Goal: Transaction & Acquisition: Purchase product/service

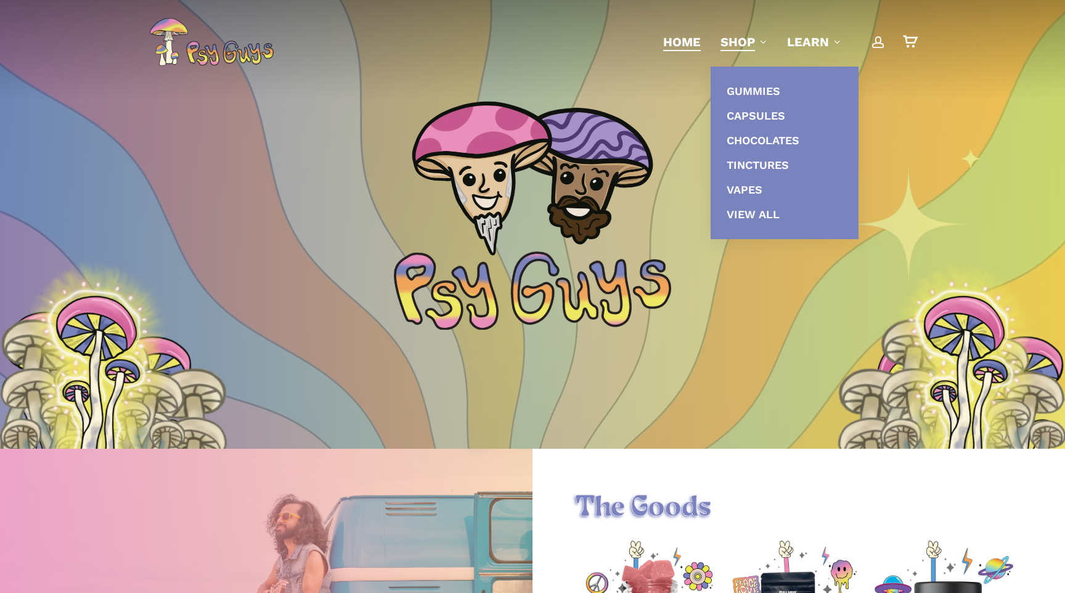
click at [744, 31] on li "Shop Gummies Capsules Chocolates Tinctures Vapes View All" at bounding box center [744, 42] width 67 height 84
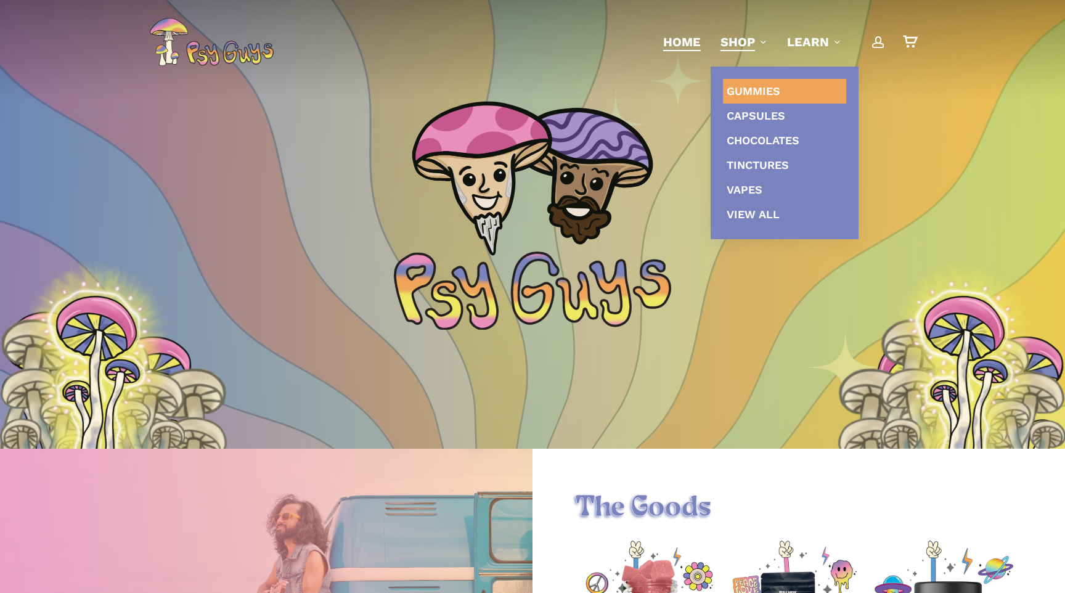
click at [757, 98] on link "Gummies" at bounding box center [784, 91] width 123 height 25
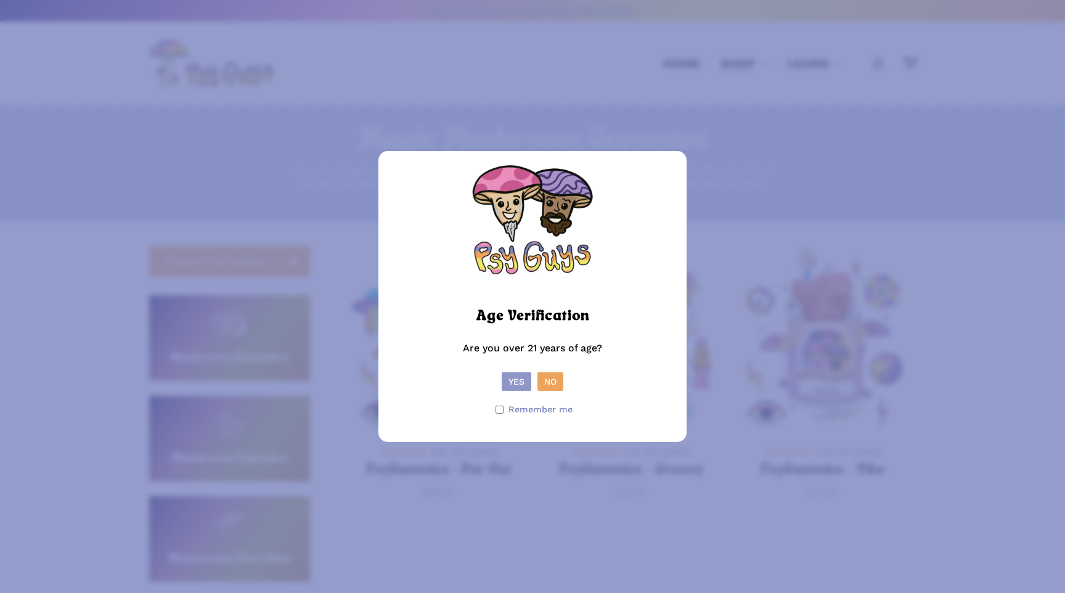
click at [511, 386] on button "Yes" at bounding box center [517, 381] width 30 height 18
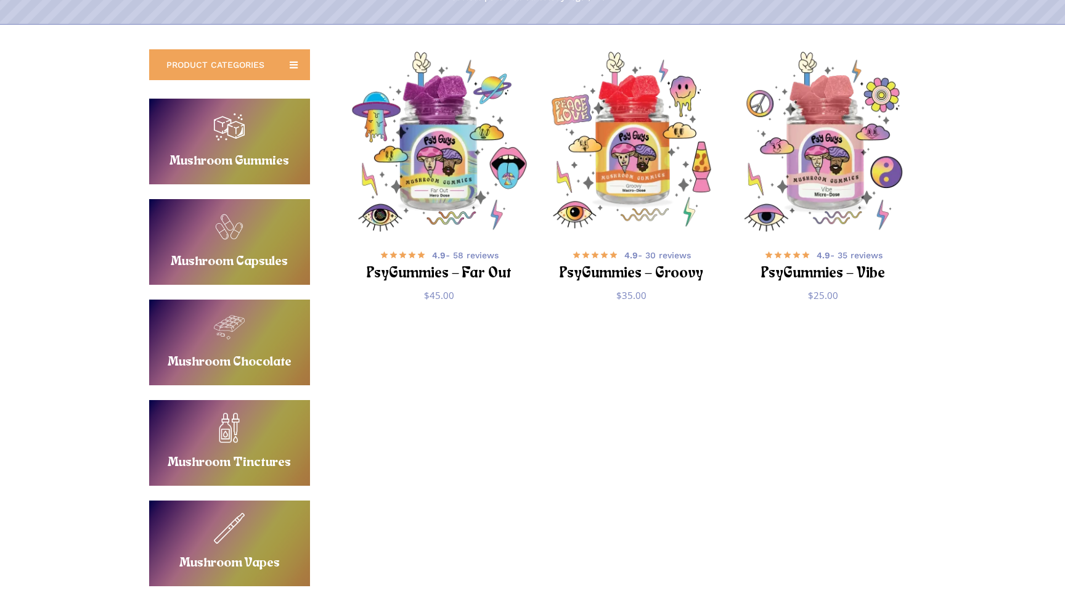
scroll to position [196, 0]
click at [203, 153] on link "Buy Mushroom Gummies" at bounding box center [229, 142] width 161 height 86
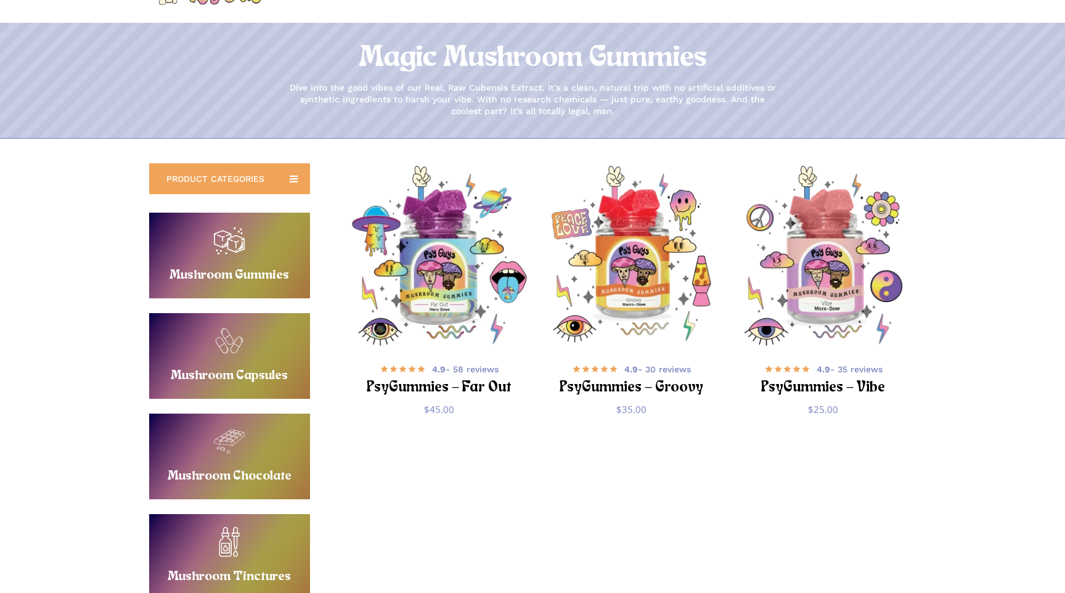
scroll to position [84, 0]
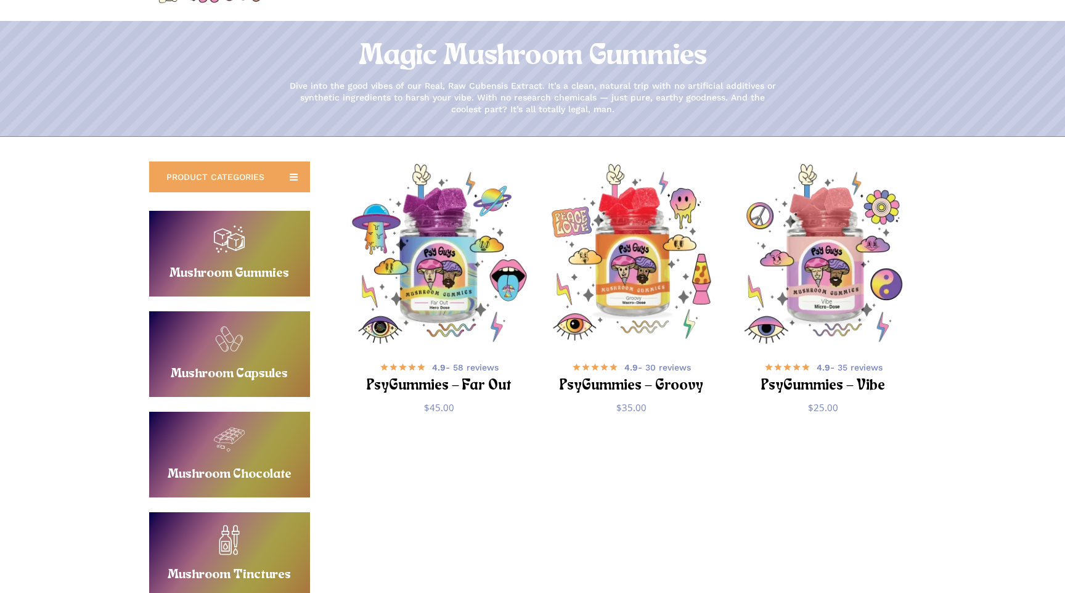
click at [189, 353] on link "Buy Mushroom Capsules" at bounding box center [229, 354] width 161 height 86
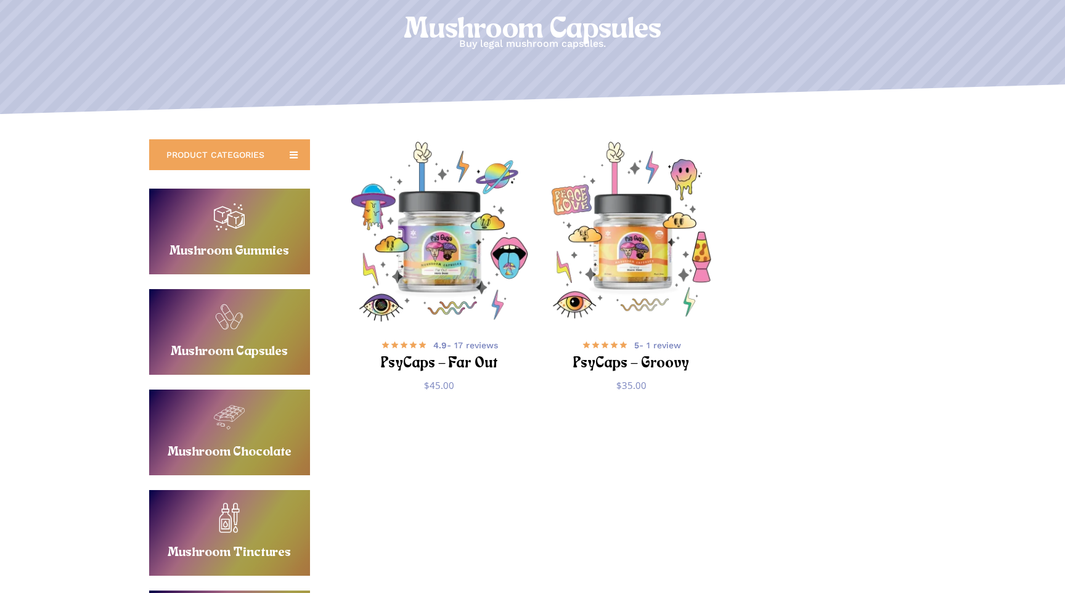
scroll to position [169, 0]
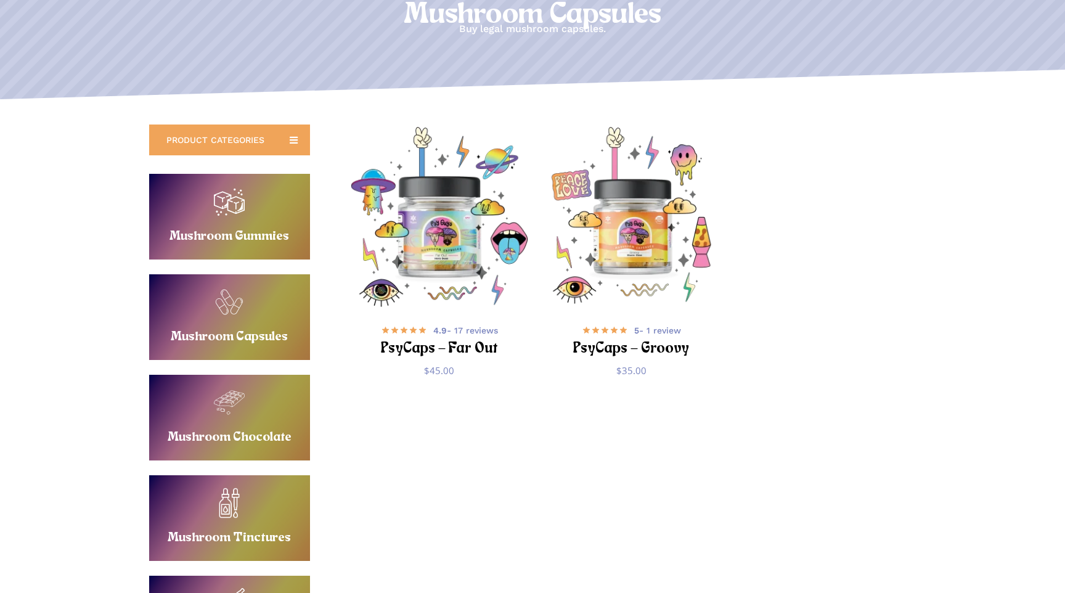
click at [242, 397] on link "Buy Mushroom Chocolate" at bounding box center [229, 418] width 161 height 86
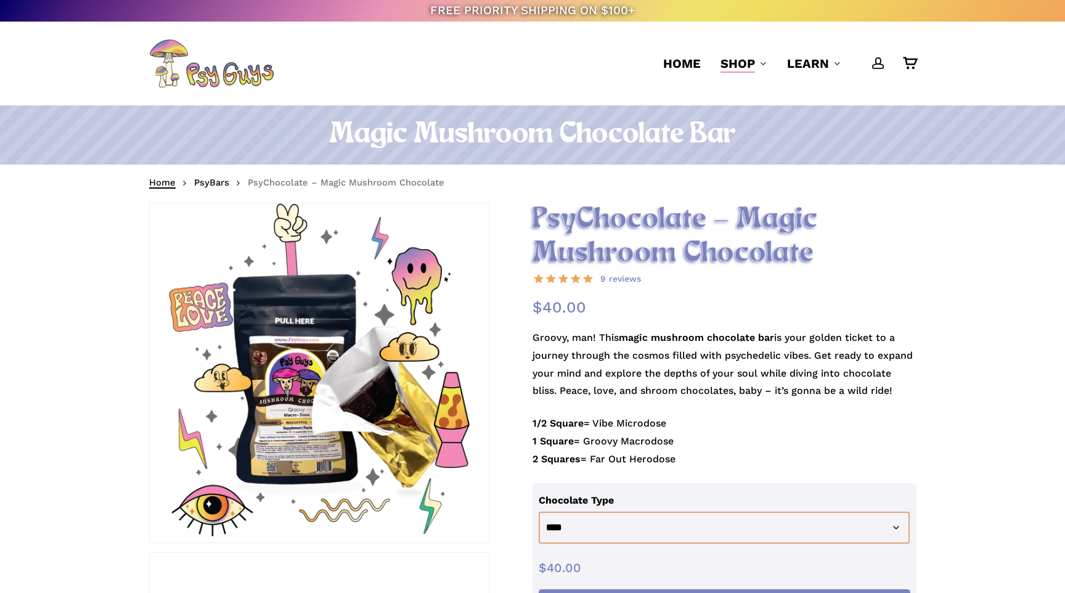
click at [162, 179] on link "Home" at bounding box center [162, 182] width 26 height 12
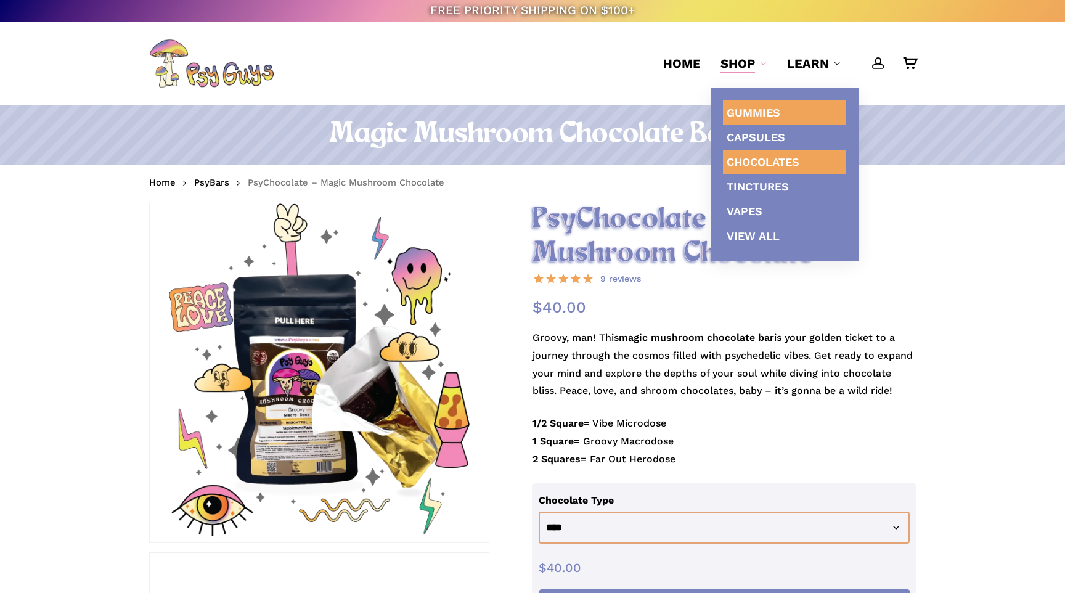
click at [740, 110] on span "Gummies" at bounding box center [754, 112] width 54 height 13
